Goal: Task Accomplishment & Management: Manage account settings

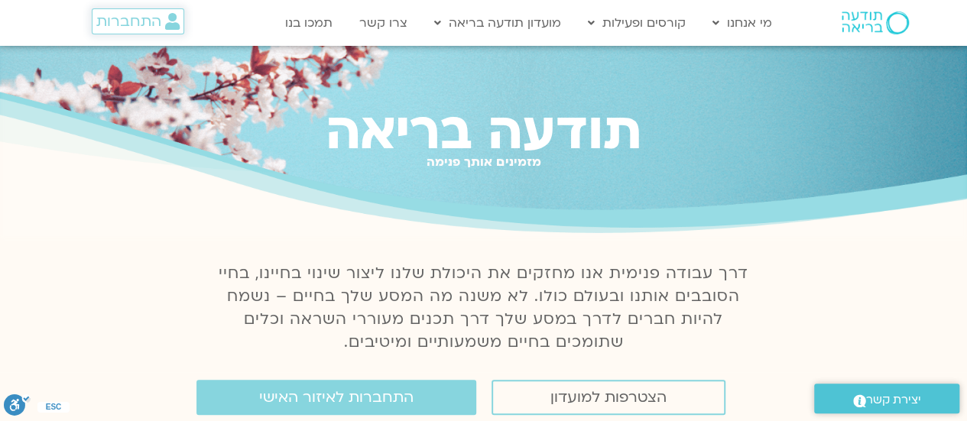
click at [161, 16] on span "התחברות" at bounding box center [137, 21] width 83 height 17
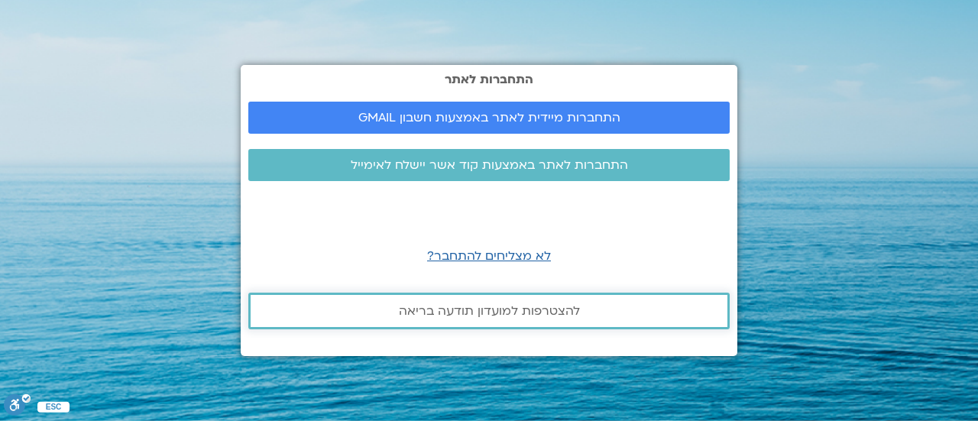
click at [491, 323] on link "להצטרפות למועדון תודעה בריאה" at bounding box center [489, 311] width 482 height 37
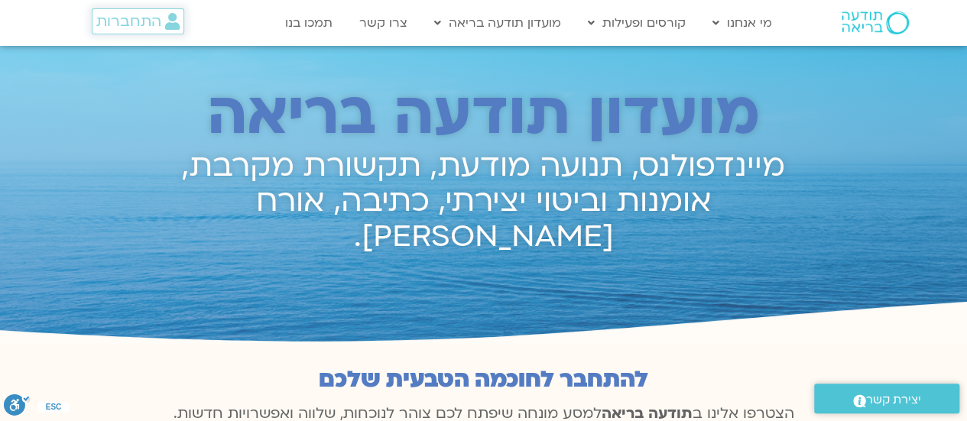
click at [133, 15] on span "התחברות" at bounding box center [128, 21] width 65 height 17
